Goal: Find contact information

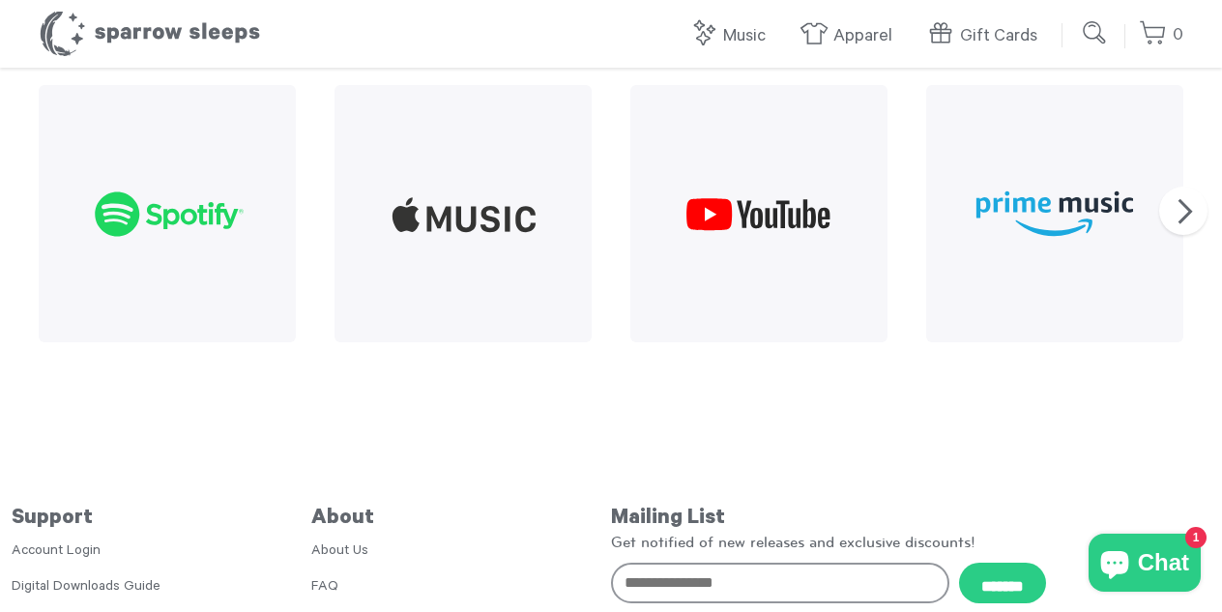
scroll to position [2499, 0]
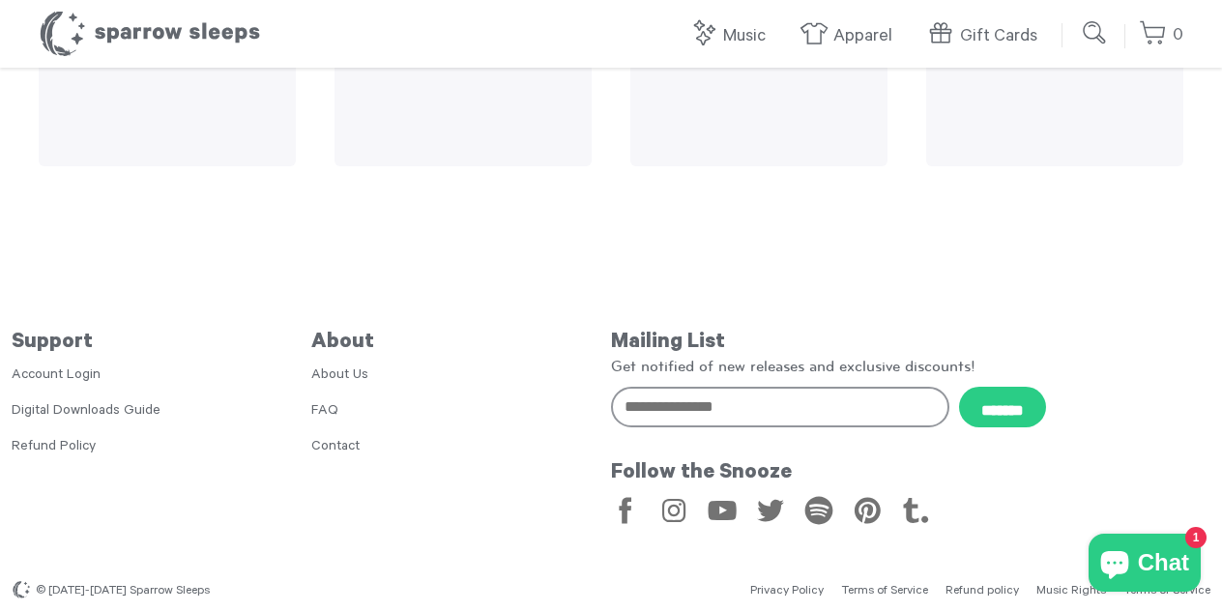
click at [360, 368] on link "About Us" at bounding box center [339, 375] width 57 height 15
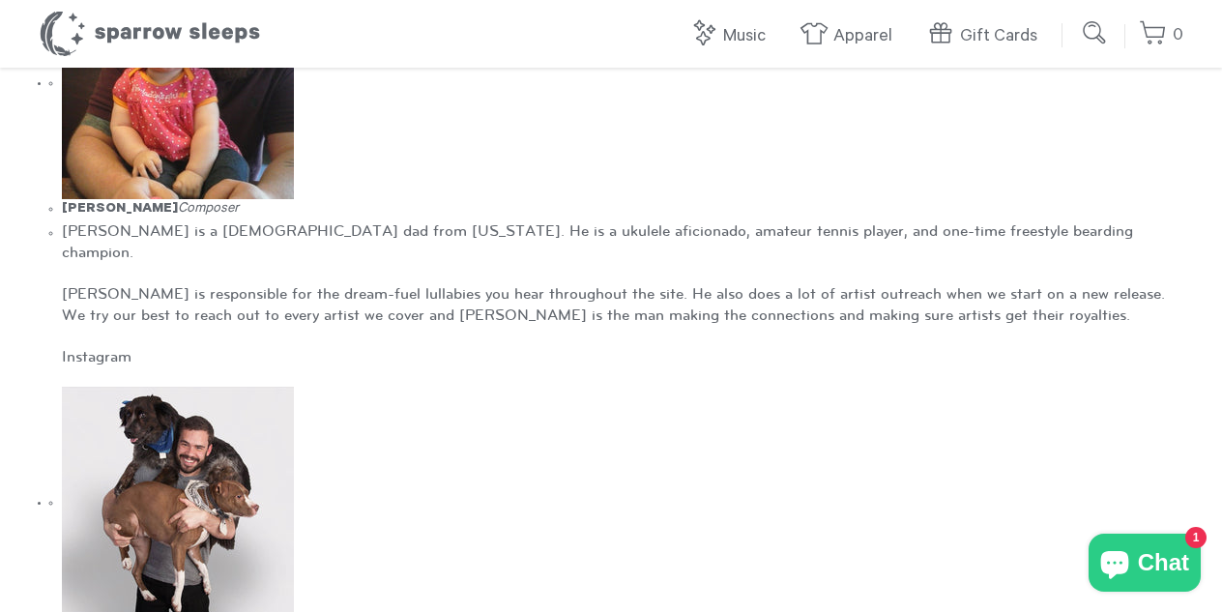
scroll to position [419, 0]
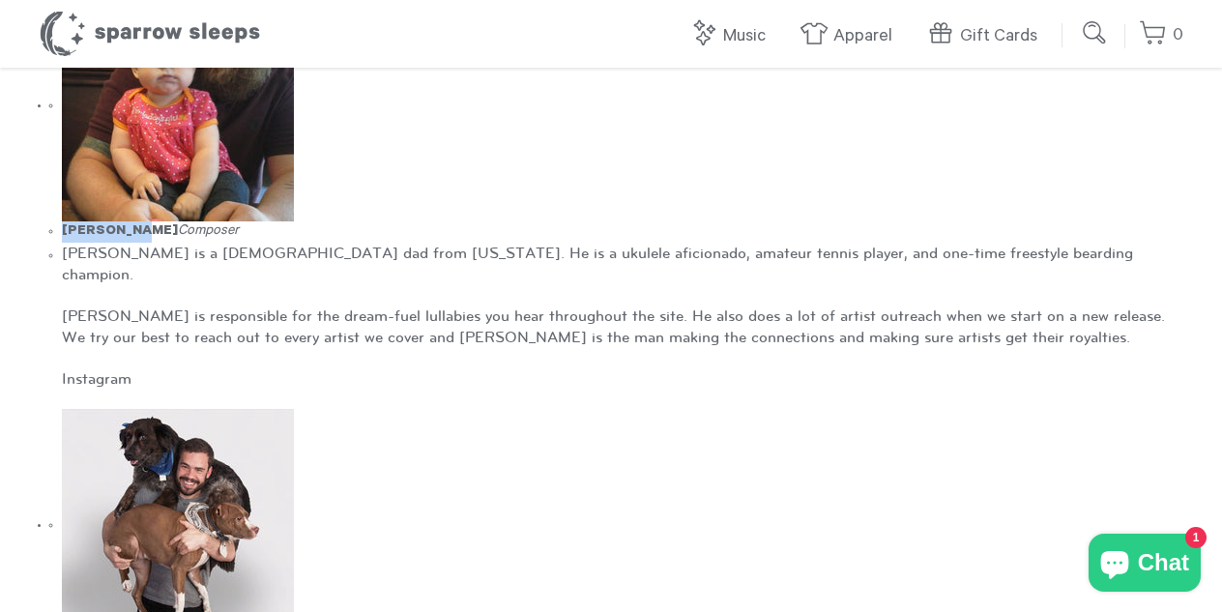
drag, startPoint x: 57, startPoint y: 231, endPoint x: 131, endPoint y: 233, distance: 73.5
click at [131, 233] on ul "Casey Cole Composer Casey is a 30-year-old dad from Indiana. He is a ukulele af…" at bounding box center [616, 189] width 1133 height 400
copy strong "Casey Cole"
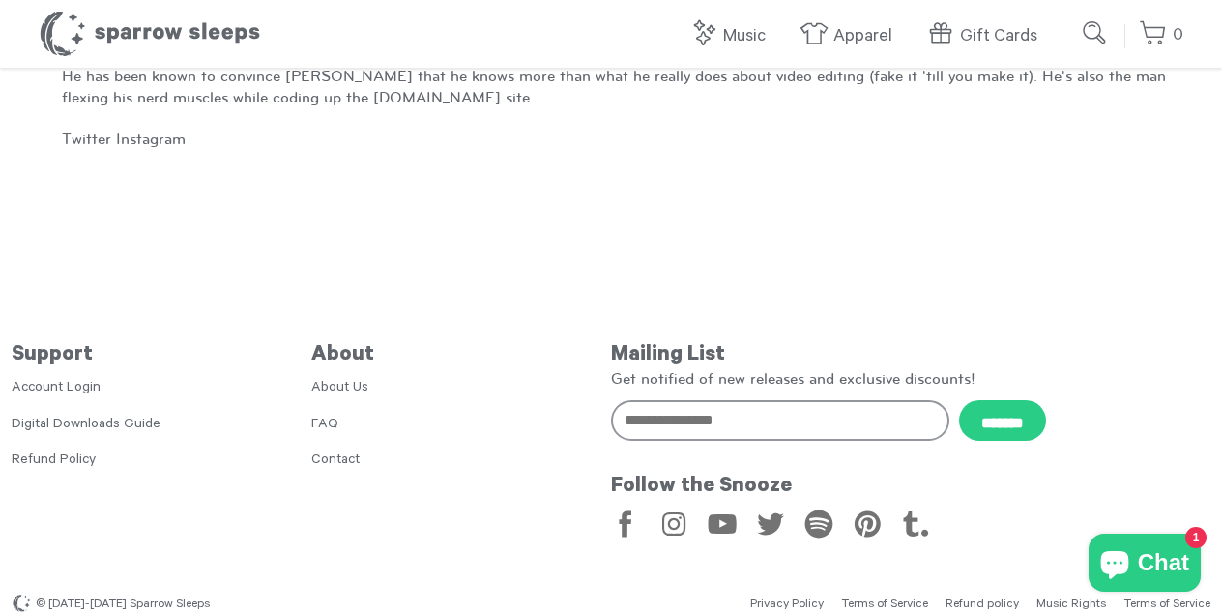
scroll to position [1098, 0]
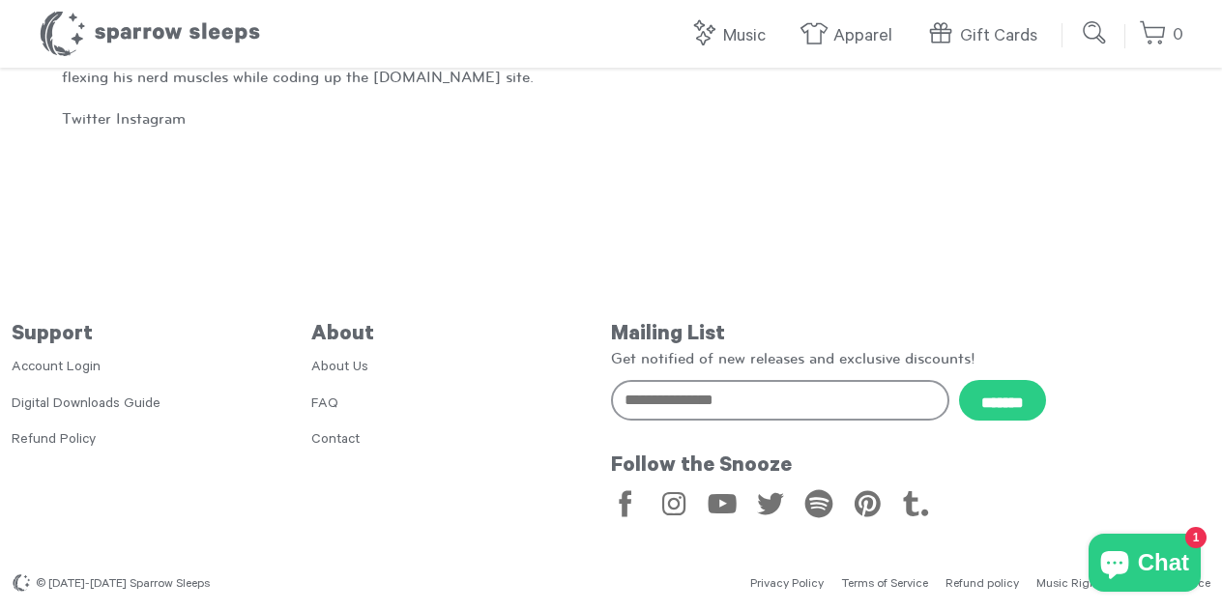
click at [329, 433] on link "Contact" at bounding box center [335, 440] width 48 height 15
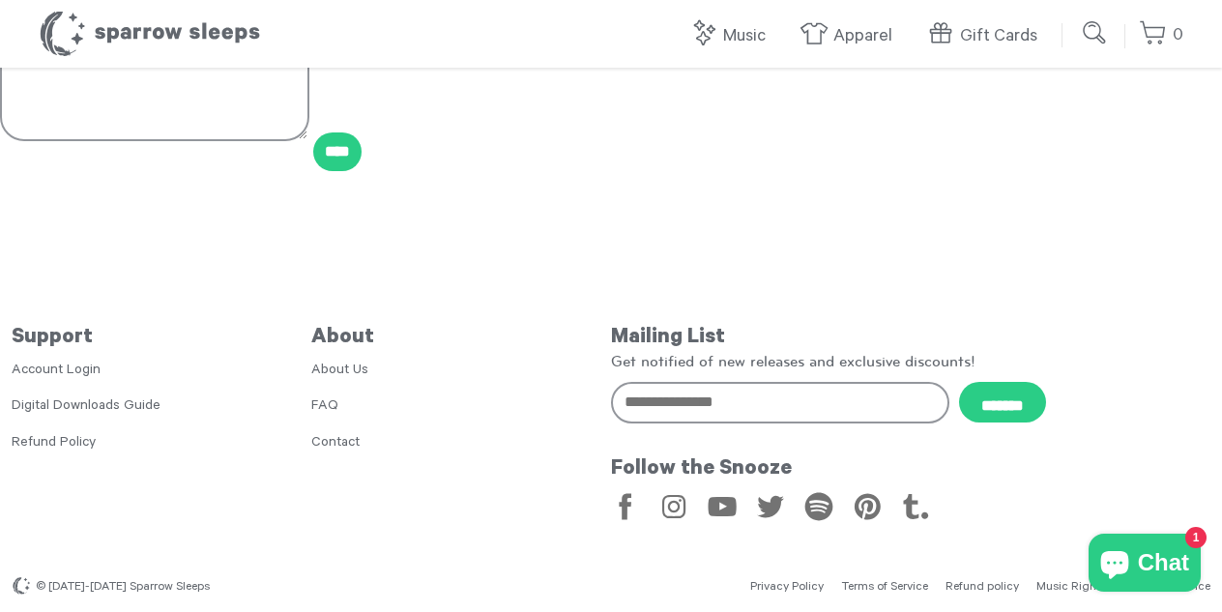
scroll to position [510, 0]
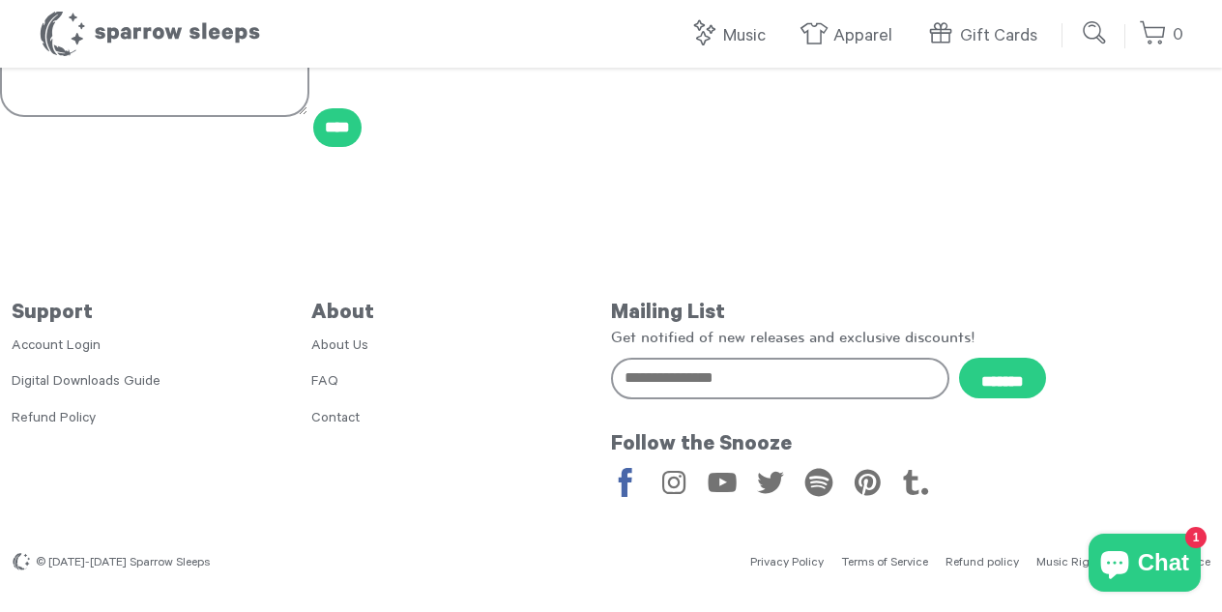
click at [621, 484] on link "Facebook" at bounding box center [626, 482] width 32 height 32
